Goal: Navigation & Orientation: Understand site structure

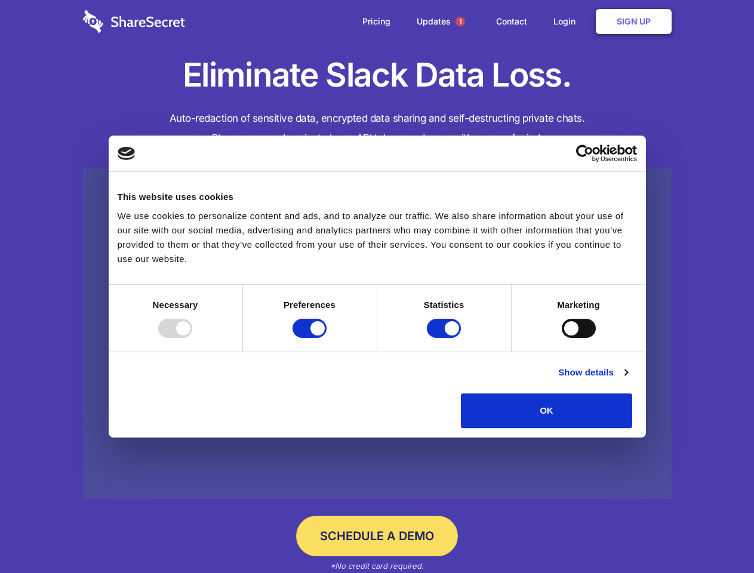
click at [192, 338] on div at bounding box center [175, 328] width 34 height 19
click at [327, 338] on input "Preferences" at bounding box center [310, 328] width 34 height 19
checkbox input "false"
click at [446, 338] on input "Statistics" at bounding box center [444, 328] width 34 height 19
checkbox input "false"
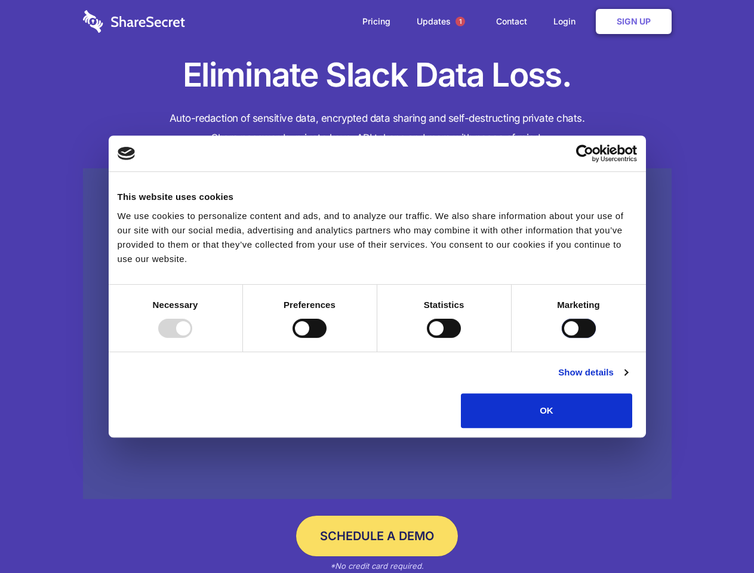
click at [562, 338] on input "Marketing" at bounding box center [579, 328] width 34 height 19
checkbox input "true"
